Goal: Task Accomplishment & Management: Manage account settings

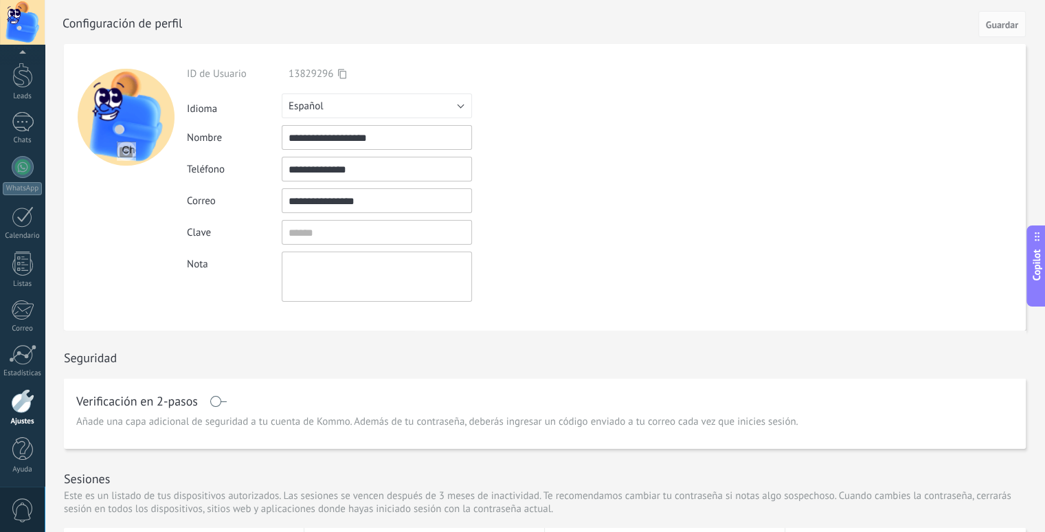
click at [377, 168] on input "**********" at bounding box center [377, 169] width 190 height 25
drag, startPoint x: 377, startPoint y: 168, endPoint x: 311, endPoint y: 182, distance: 67.4
click at [311, 182] on div "**********" at bounding box center [409, 184] width 444 height 234
paste input "text"
click at [311, 172] on input "**********" at bounding box center [377, 169] width 190 height 25
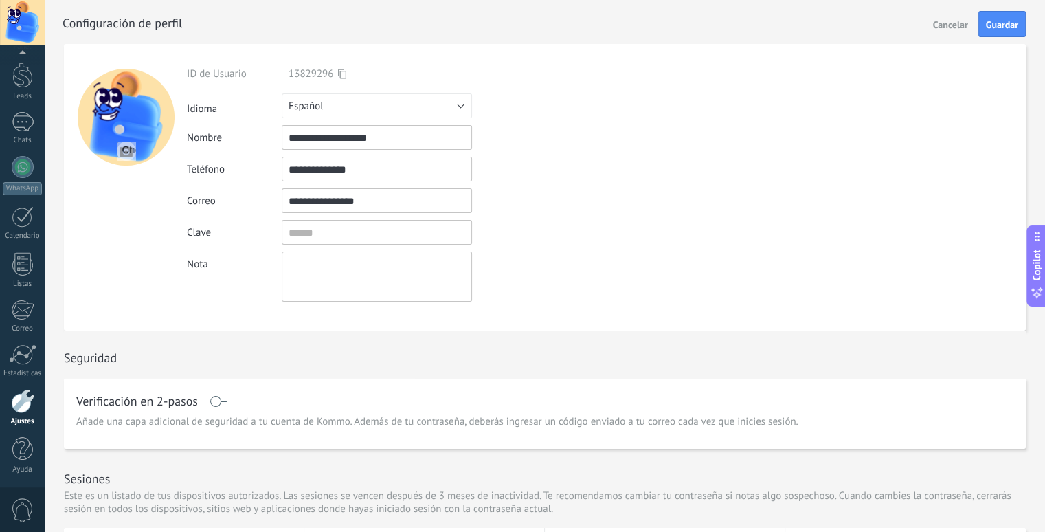
type input "**********"
click at [382, 369] on div "Seguridad" at bounding box center [545, 354] width 962 height 47
click at [1003, 20] on span "Guardar" at bounding box center [1002, 25] width 32 height 10
click at [14, 163] on div at bounding box center [23, 167] width 22 height 22
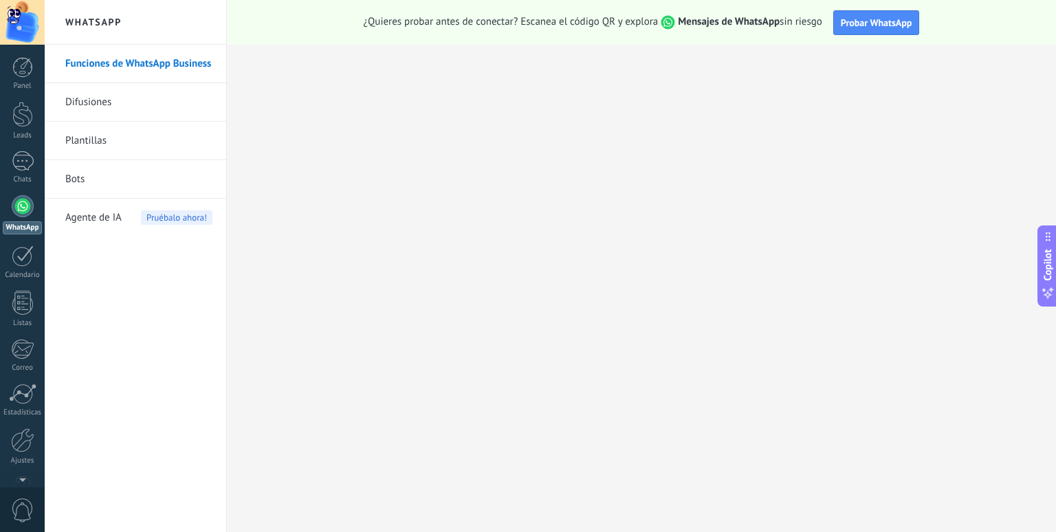
click at [27, 28] on div at bounding box center [22, 22] width 45 height 45
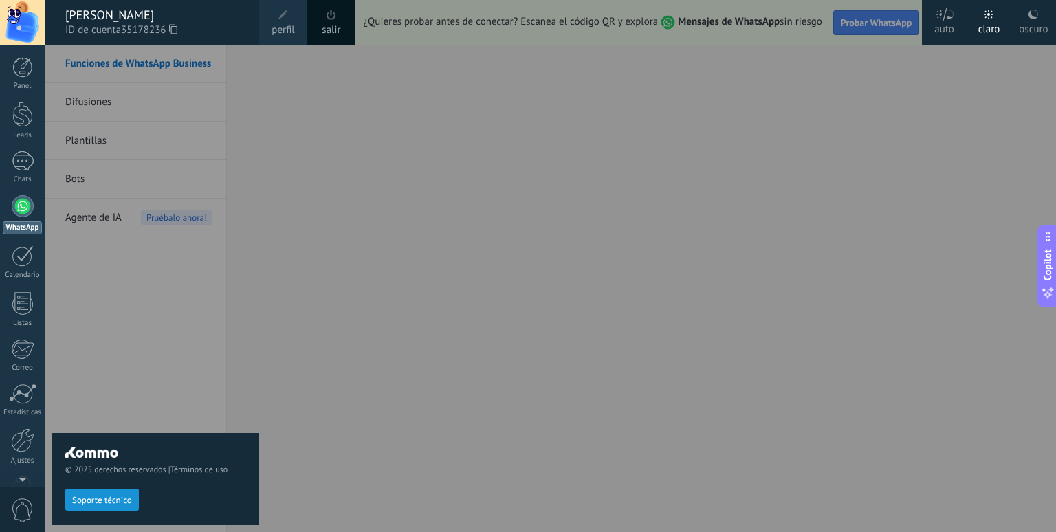
click at [289, 29] on span "perfil" at bounding box center [282, 30] width 23 height 15
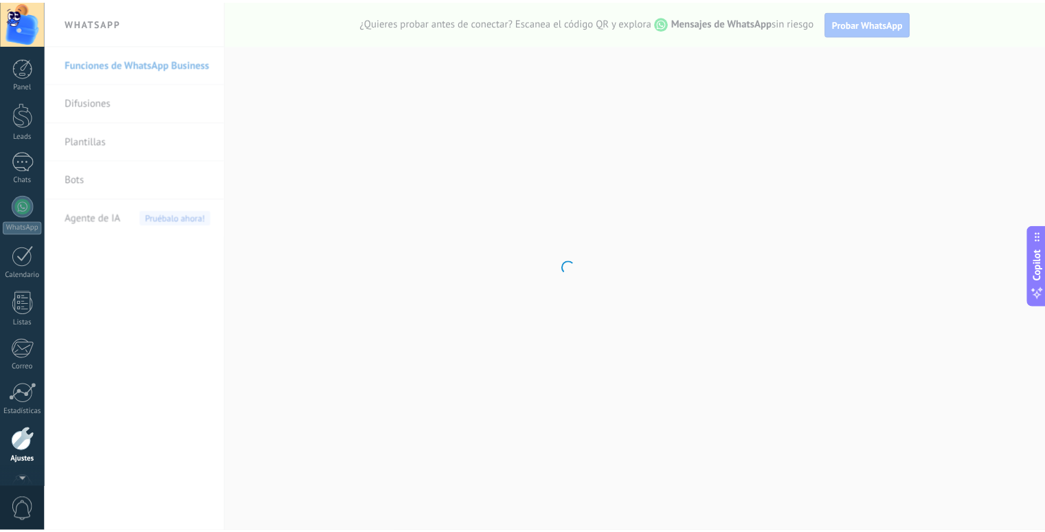
scroll to position [39, 0]
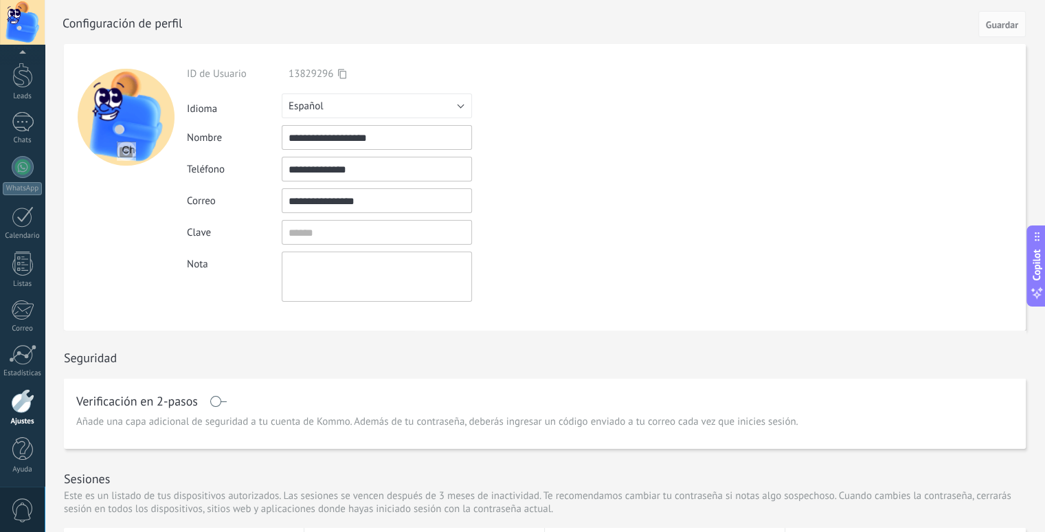
click at [397, 139] on input "**********" at bounding box center [377, 137] width 190 height 25
type input "*"
type input "**********"
click at [322, 369] on div "Seguridad" at bounding box center [545, 354] width 962 height 47
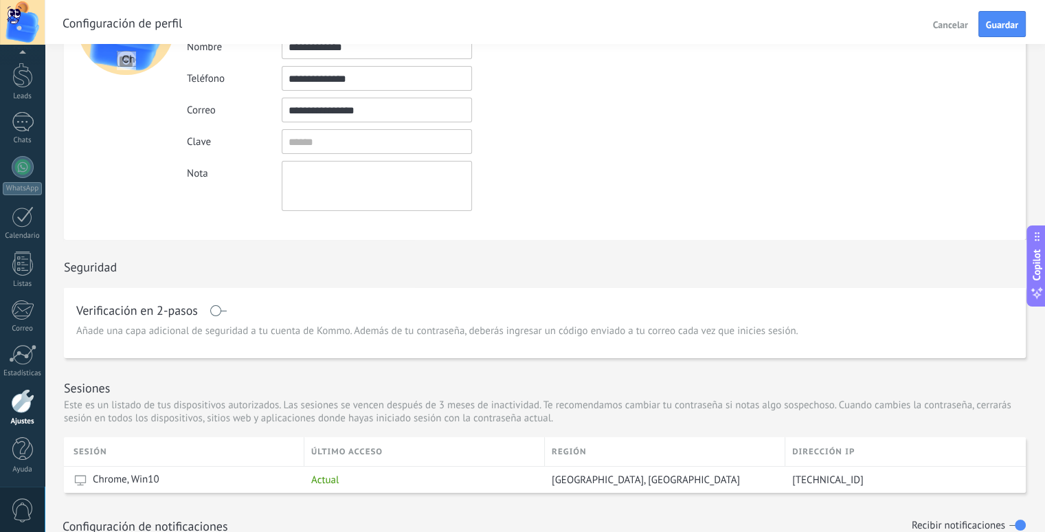
scroll to position [0, 0]
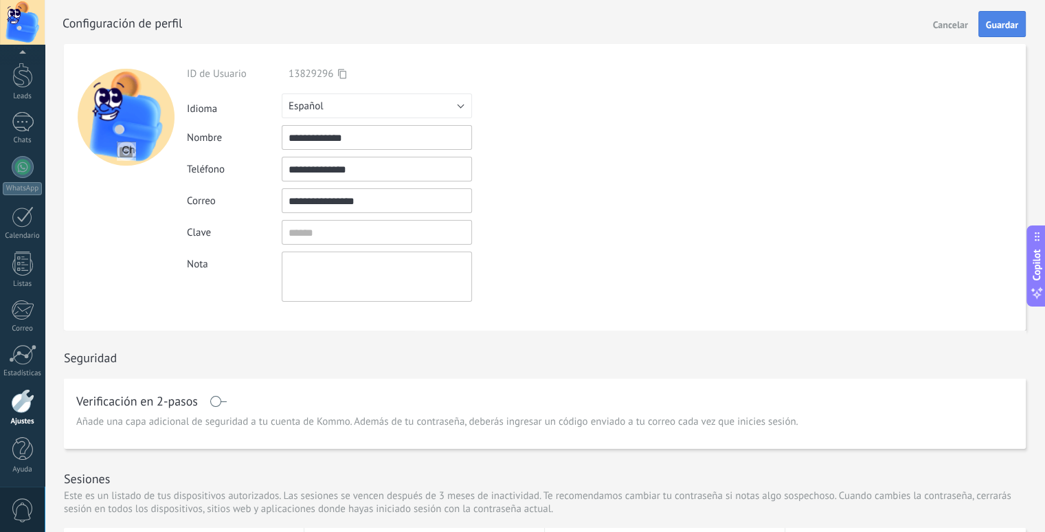
click at [998, 26] on span "Guardar" at bounding box center [1002, 25] width 32 height 10
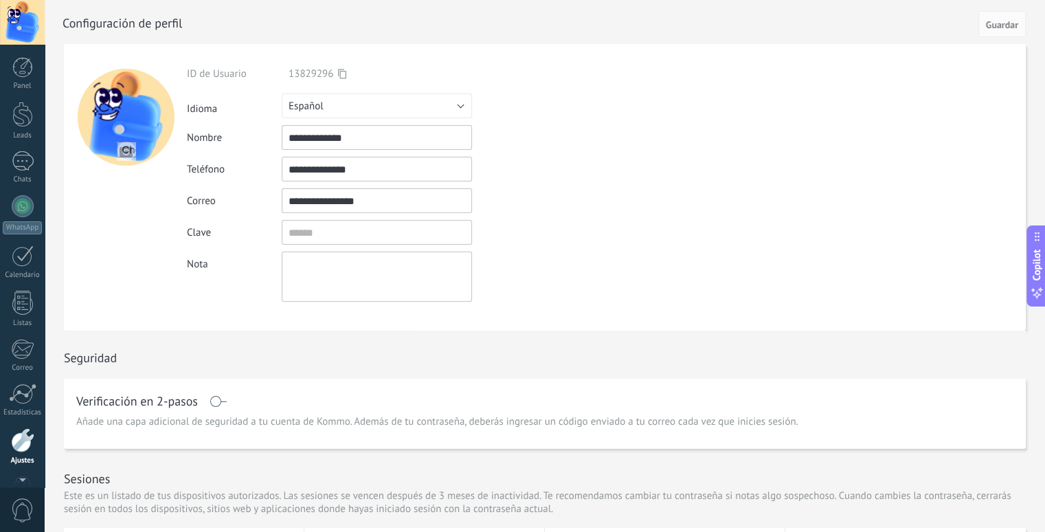
click at [16, 14] on div at bounding box center [22, 22] width 45 height 45
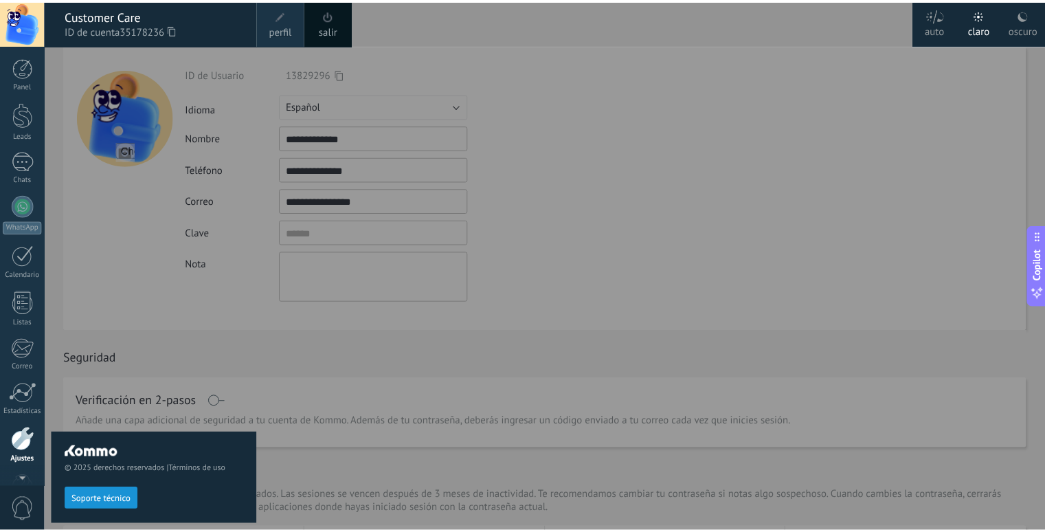
scroll to position [39, 0]
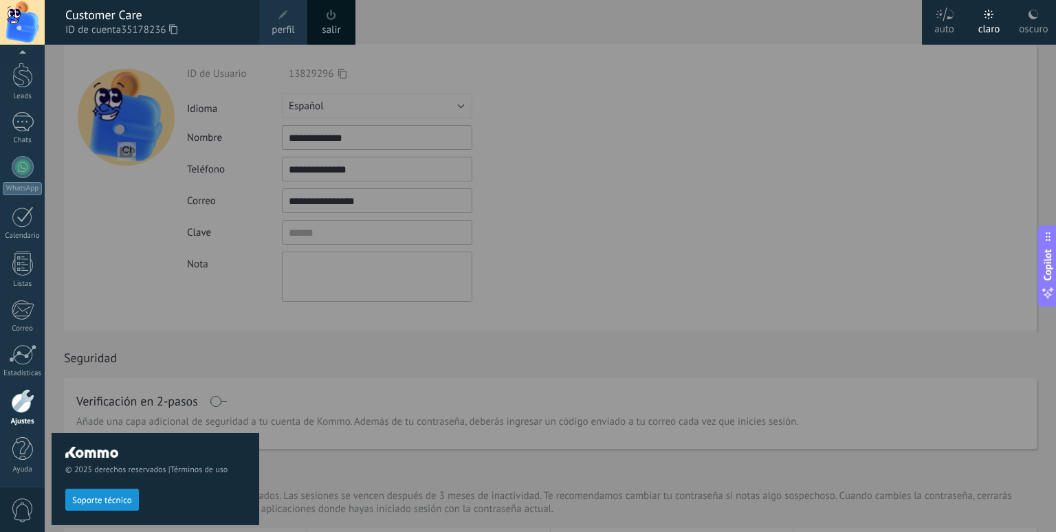
click at [646, 276] on div at bounding box center [573, 266] width 1056 height 532
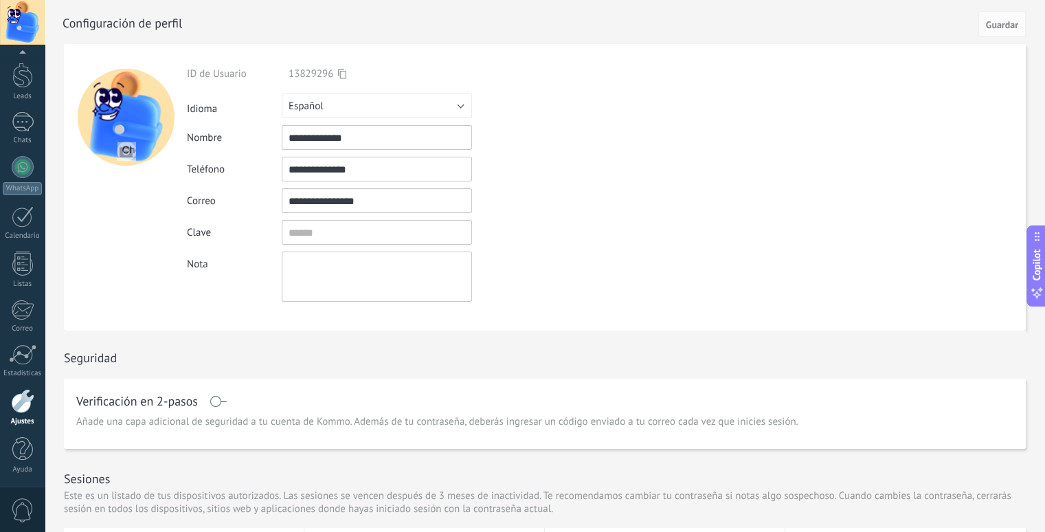
click at [22, 17] on div at bounding box center [22, 22] width 45 height 45
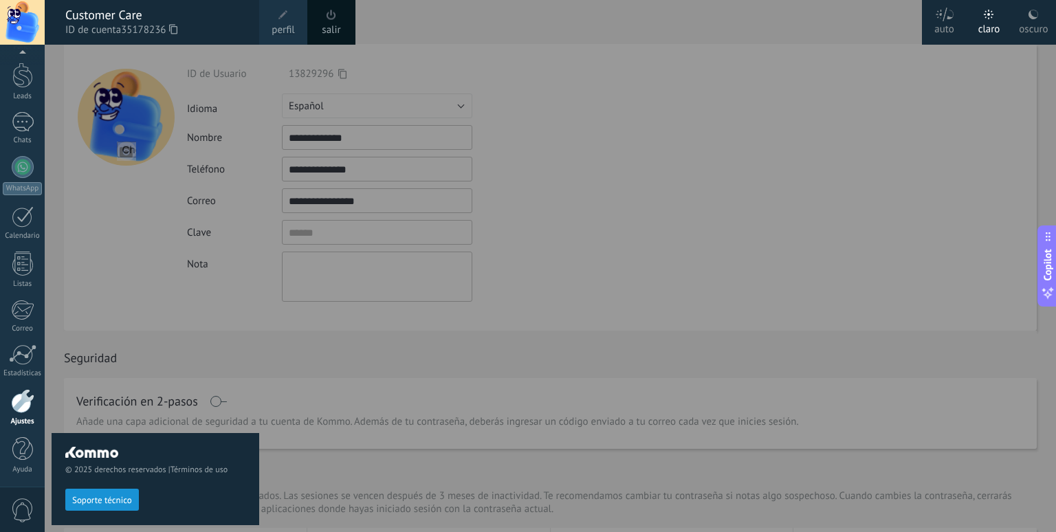
click at [19, 417] on div "Ajustes" at bounding box center [23, 421] width 40 height 9
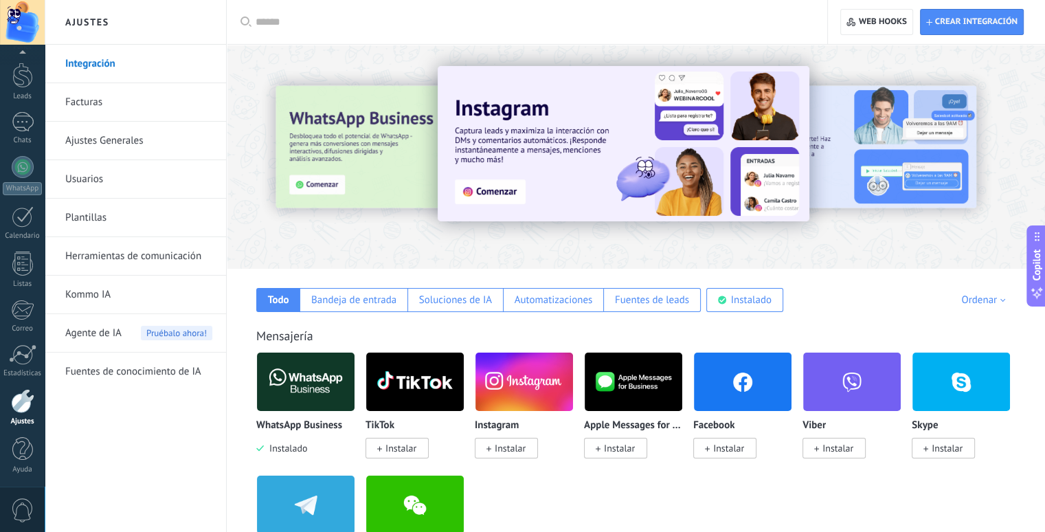
click at [136, 148] on link "Ajustes Generales" at bounding box center [138, 141] width 147 height 38
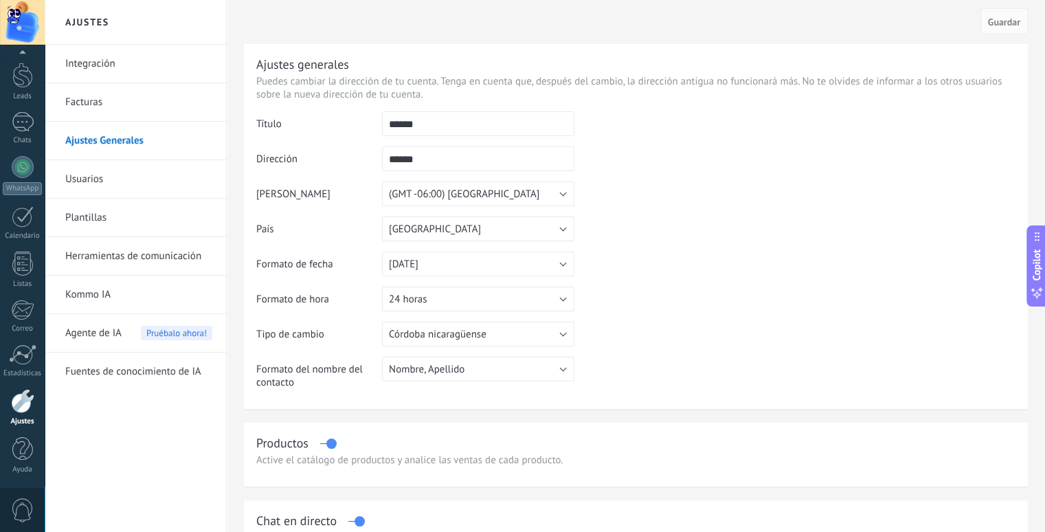
click at [447, 128] on input "******" at bounding box center [478, 123] width 192 height 25
type input "*"
type input "**********"
click at [661, 158] on td at bounding box center [795, 181] width 441 height 140
click at [481, 155] on input "******" at bounding box center [478, 158] width 192 height 25
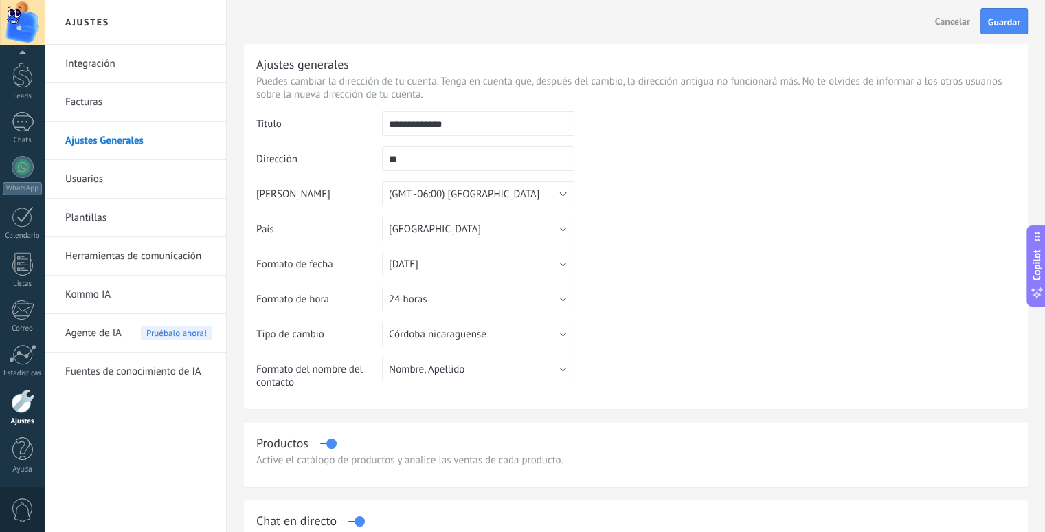
type input "*"
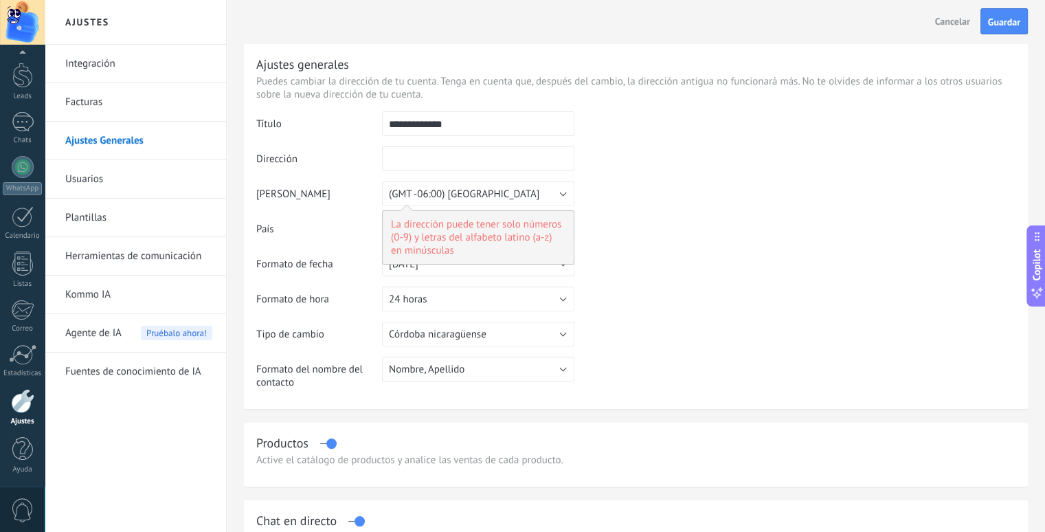
type input "*"
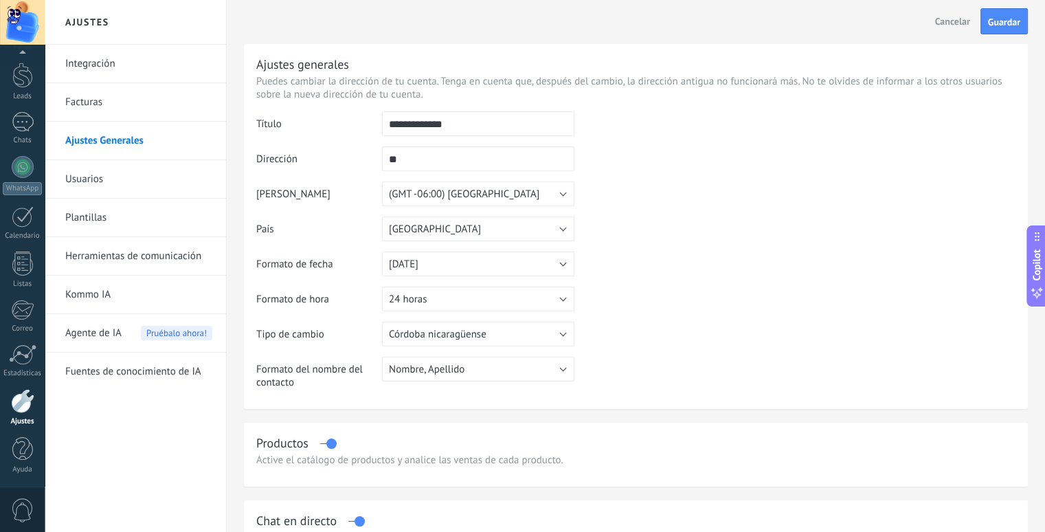
type input "*"
click at [784, 304] on table "**********" at bounding box center [635, 255] width 759 height 288
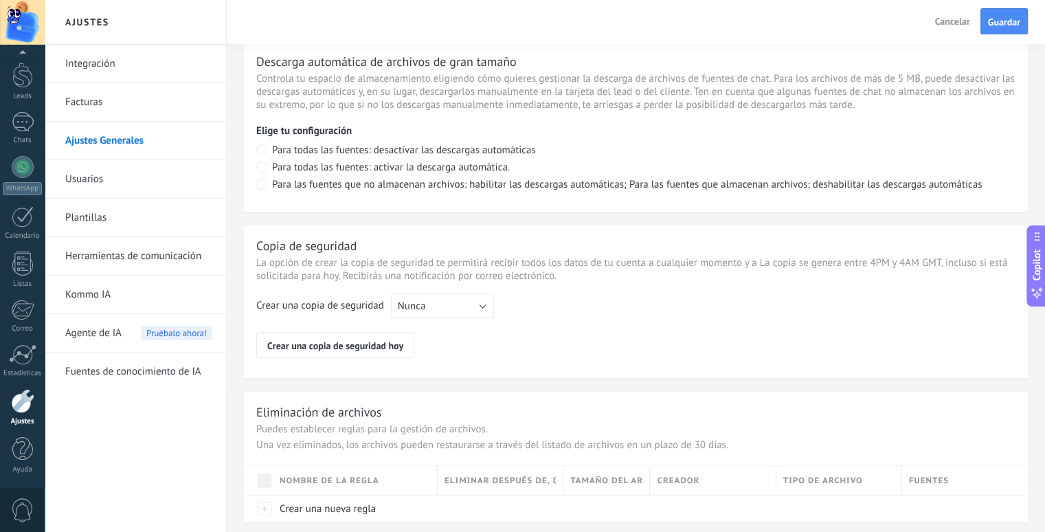
scroll to position [984, 0]
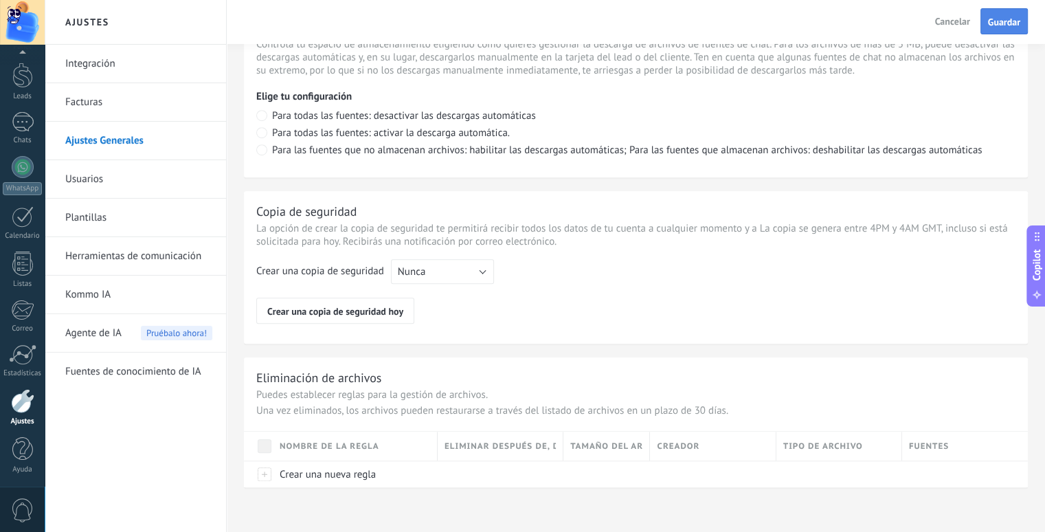
click at [997, 23] on span "Guardar" at bounding box center [1004, 22] width 32 height 10
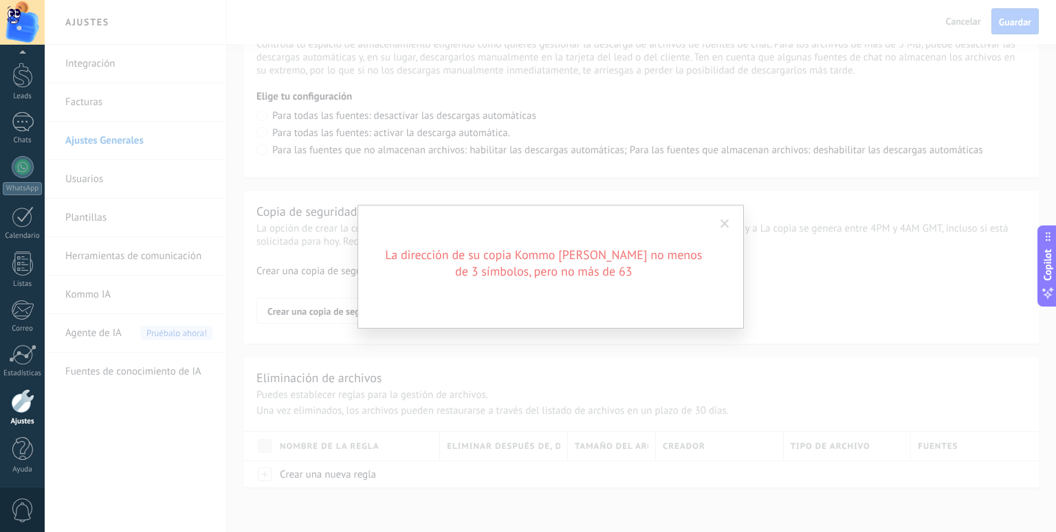
click at [724, 225] on span at bounding box center [724, 224] width 9 height 10
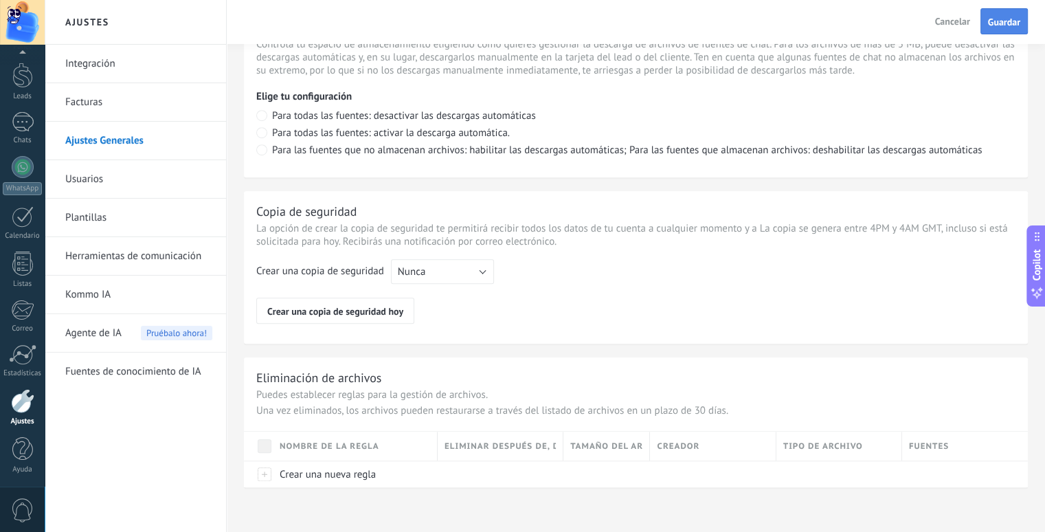
click at [1002, 17] on span "Guardar" at bounding box center [1004, 22] width 32 height 10
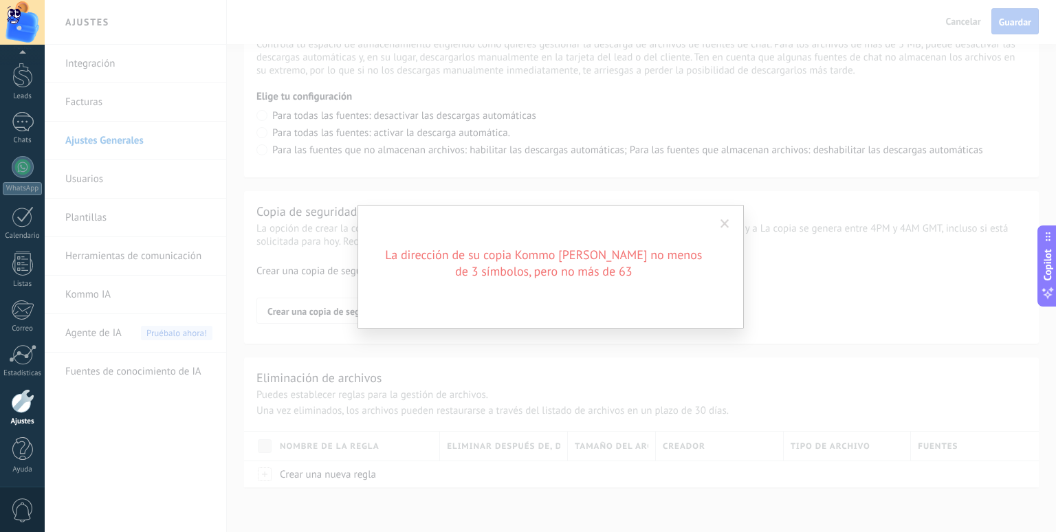
click at [1002, 16] on div "La dirección de su copia Kommo [PERSON_NAME] no menos de 3 símbolos, pero no má…" at bounding box center [550, 266] width 1011 height 532
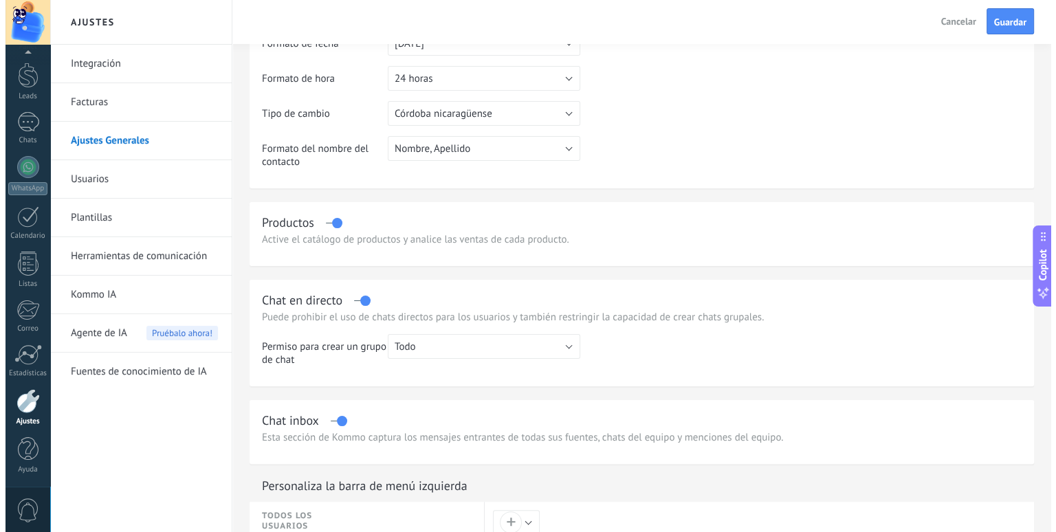
scroll to position [0, 0]
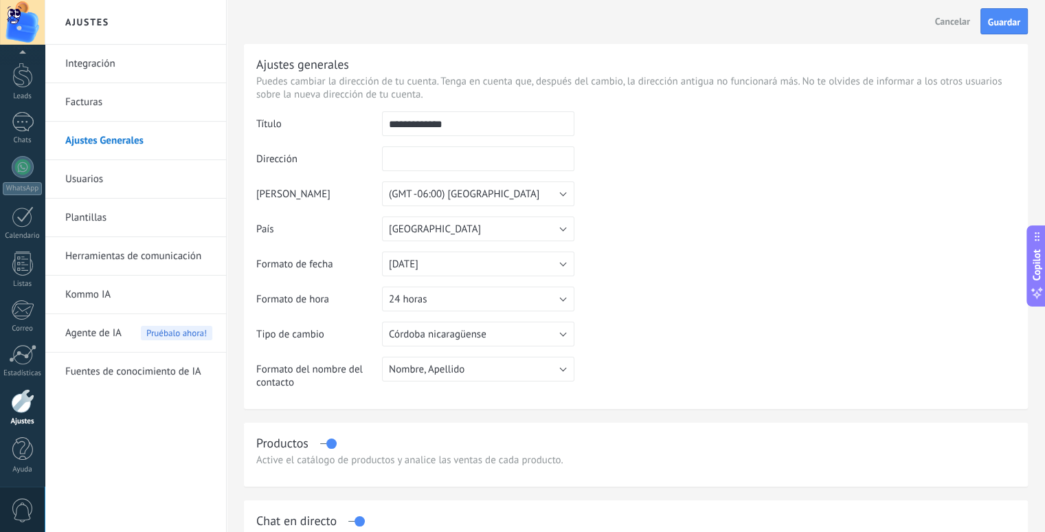
click at [430, 163] on input "text" at bounding box center [478, 158] width 192 height 25
click at [1008, 12] on button "Guardar" at bounding box center [1004, 21] width 47 height 26
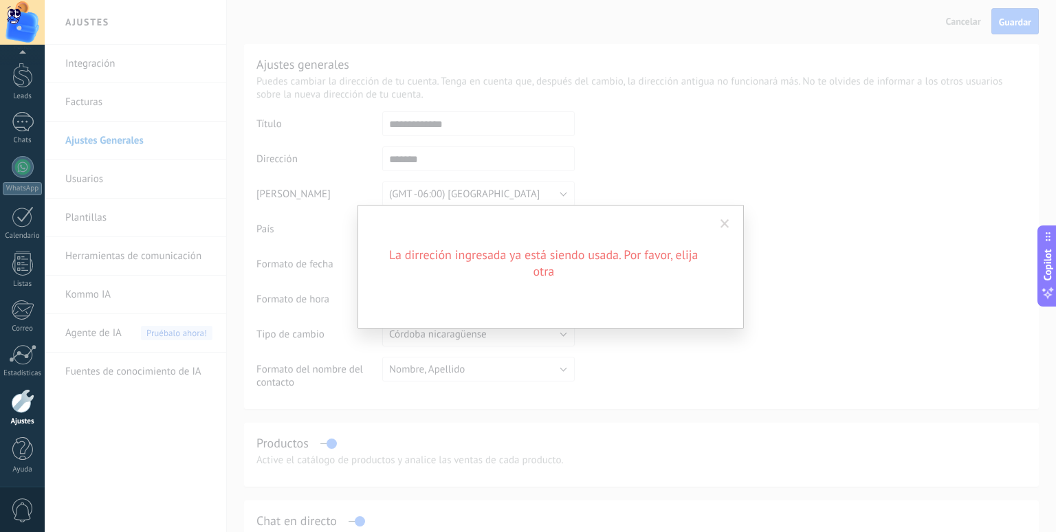
click at [757, 245] on div "La dirreción ingresada ya está siendo usada. Por favor, elija otra" at bounding box center [550, 266] width 1011 height 532
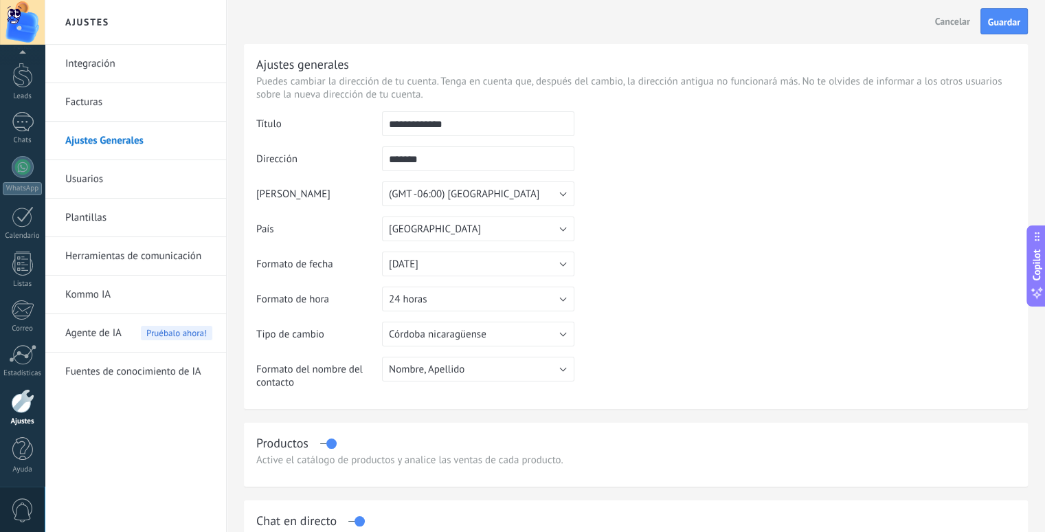
click at [484, 160] on input "*******" at bounding box center [478, 158] width 192 height 25
type input "*"
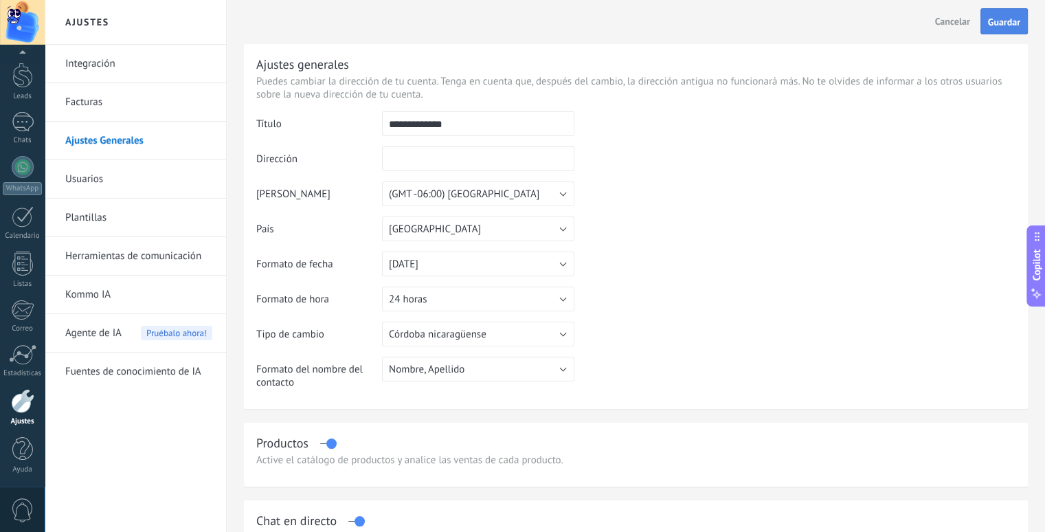
click at [1013, 24] on span "Guardar" at bounding box center [1004, 22] width 32 height 10
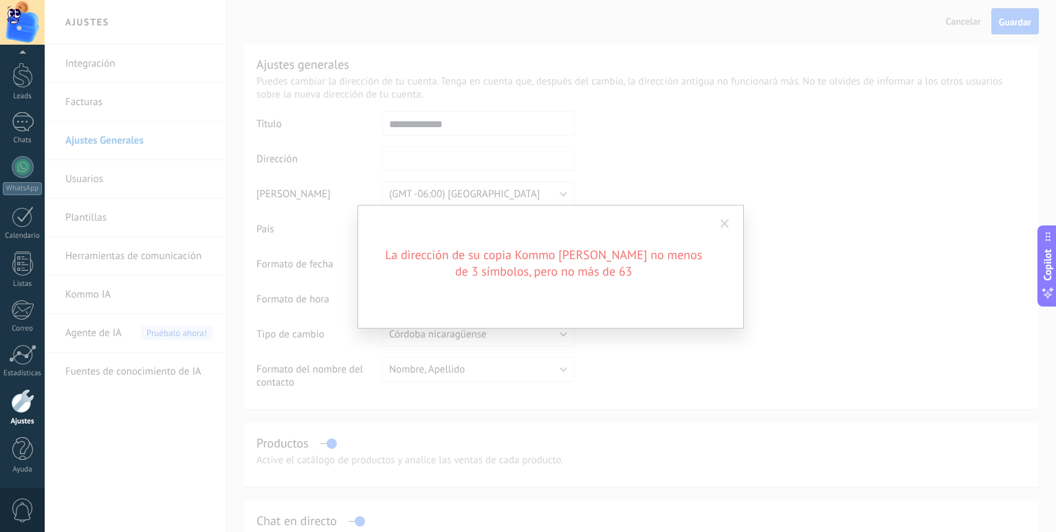
click at [619, 346] on div "La dirección de su copia Kommo [PERSON_NAME] no menos de 3 símbolos, pero no má…" at bounding box center [550, 266] width 1011 height 532
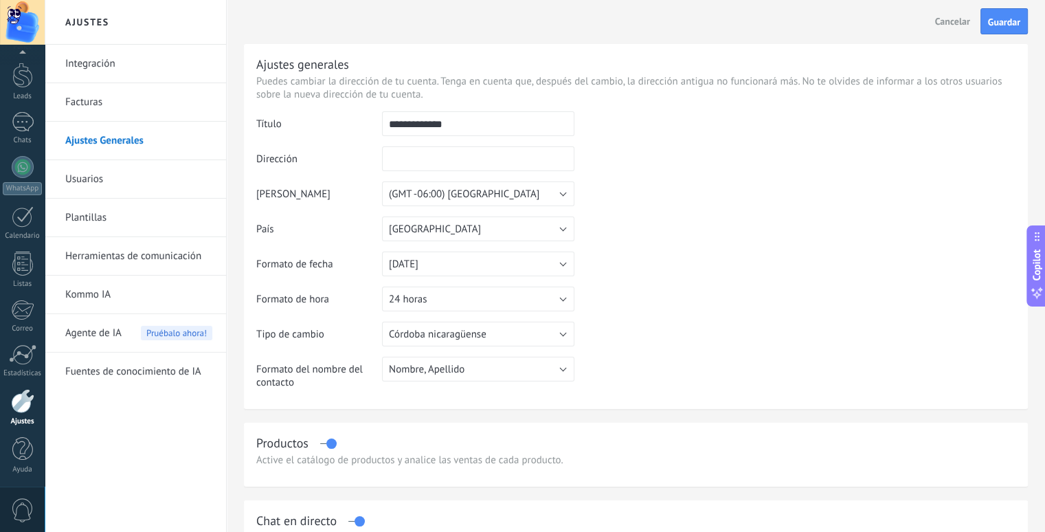
click at [102, 69] on link "Integración" at bounding box center [138, 64] width 147 height 38
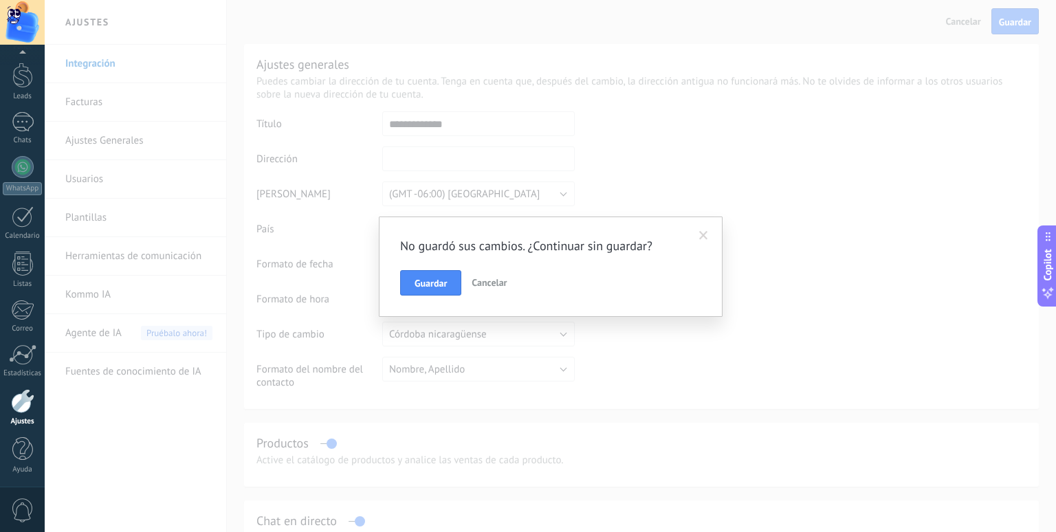
click at [501, 284] on span "Cancelar" at bounding box center [489, 282] width 35 height 12
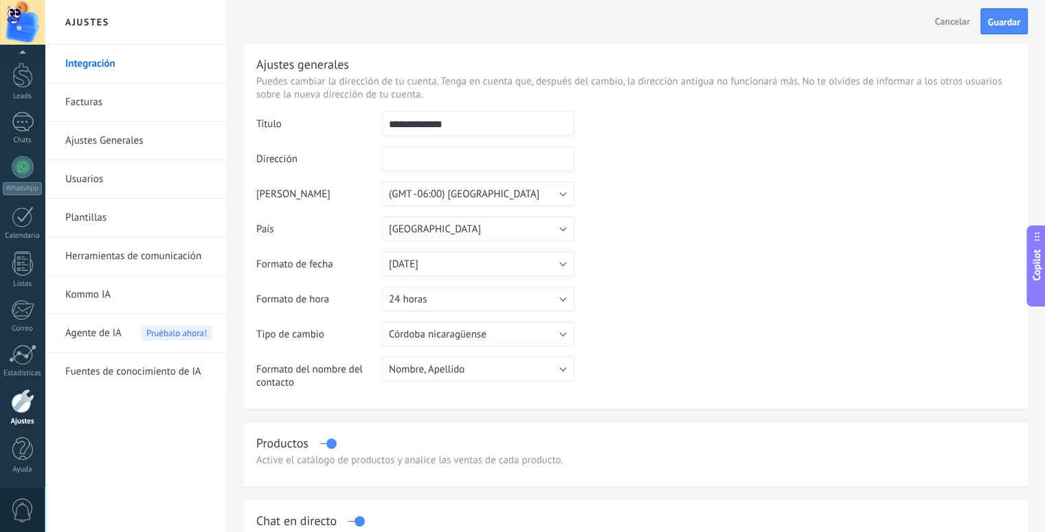
click at [98, 58] on link "Integración" at bounding box center [138, 64] width 147 height 38
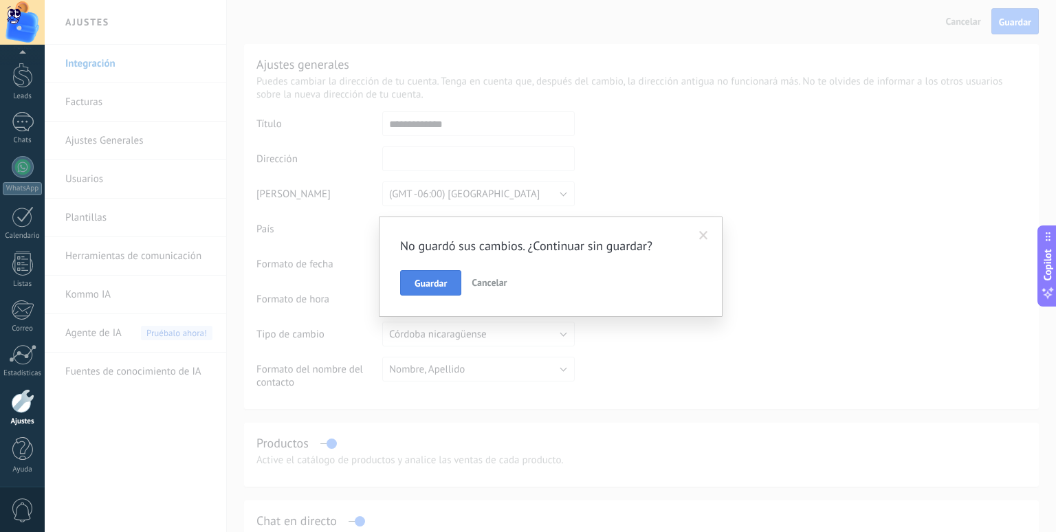
click at [443, 281] on span "Guardar" at bounding box center [430, 283] width 32 height 10
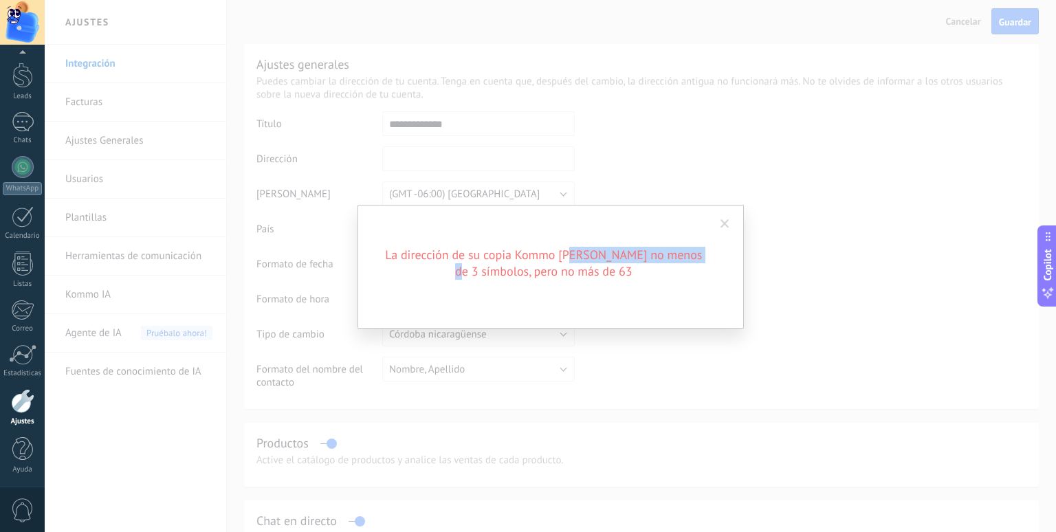
drag, startPoint x: 574, startPoint y: 223, endPoint x: 705, endPoint y: 210, distance: 131.3
click at [705, 210] on div "La dirección de su copia Kommo [PERSON_NAME] no menos de 3 símbolos, pero no má…" at bounding box center [550, 267] width 386 height 124
click at [721, 215] on span at bounding box center [724, 223] width 23 height 23
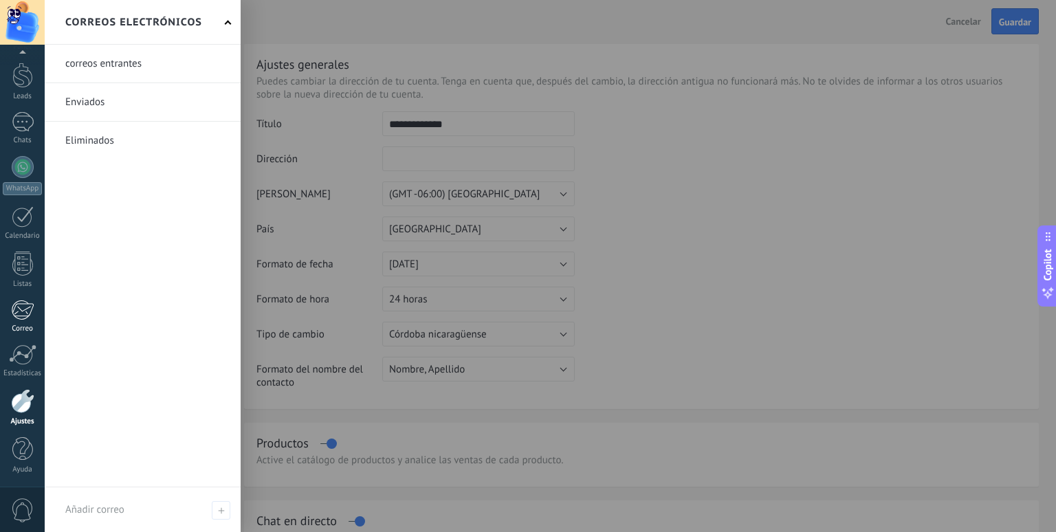
click at [10, 327] on div "Correo" at bounding box center [23, 328] width 40 height 9
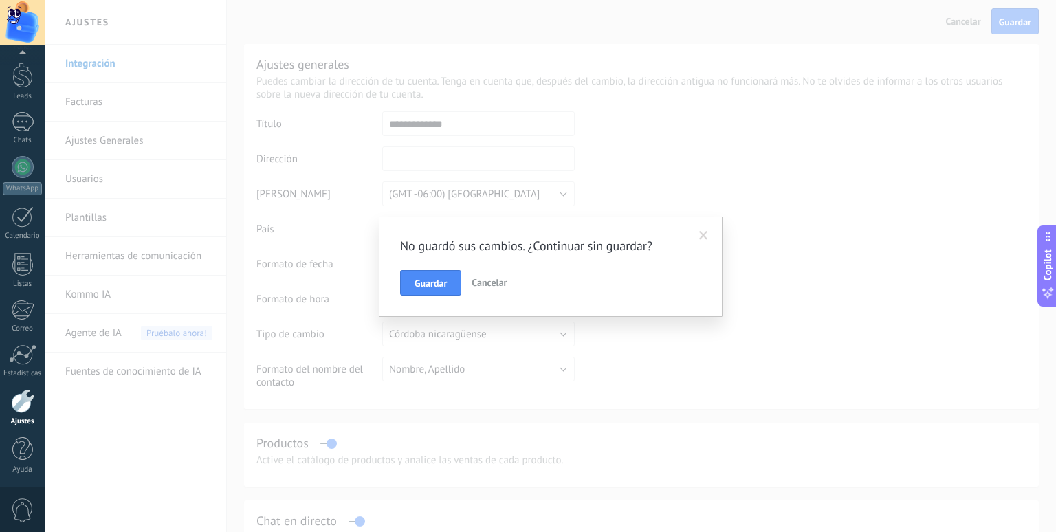
click at [707, 232] on span at bounding box center [703, 236] width 9 height 10
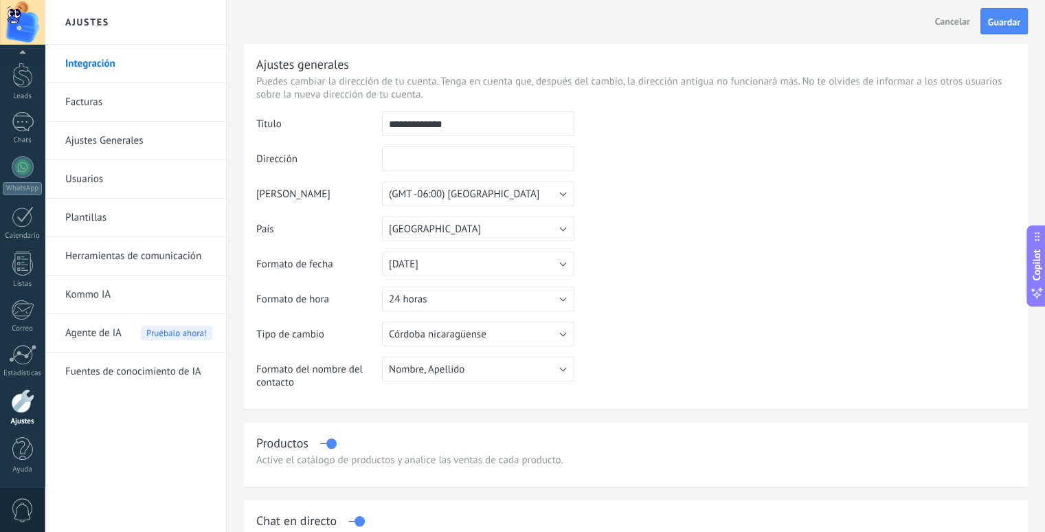
click at [132, 150] on link "Ajustes Generales" at bounding box center [138, 141] width 147 height 38
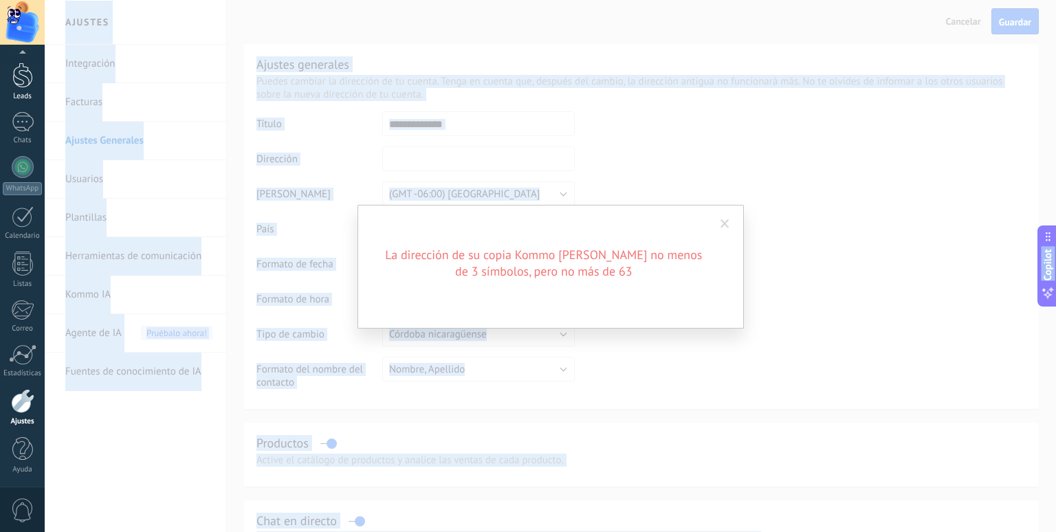
drag, startPoint x: 112, startPoint y: 5, endPoint x: 29, endPoint y: 100, distance: 126.1
click at [29, 100] on body ".abccls-1,.abccls-2{fill-rule:evenodd}.abccls-2{fill:#fff} .abfcls-1{fill:none}…" at bounding box center [528, 266] width 1056 height 532
click at [29, 100] on div "Leads" at bounding box center [23, 96] width 40 height 9
